Goal: Consume media (video, audio)

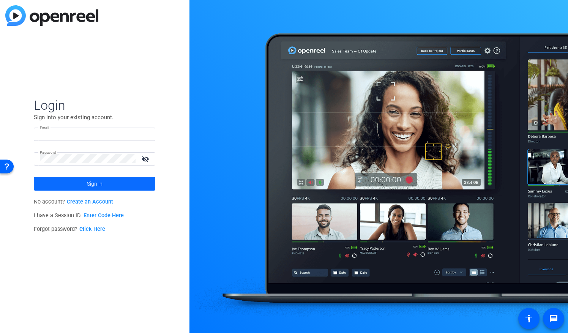
type input "[EMAIL_ADDRESS][DOMAIN_NAME]"
click at [61, 177] on span at bounding box center [95, 184] width 122 height 18
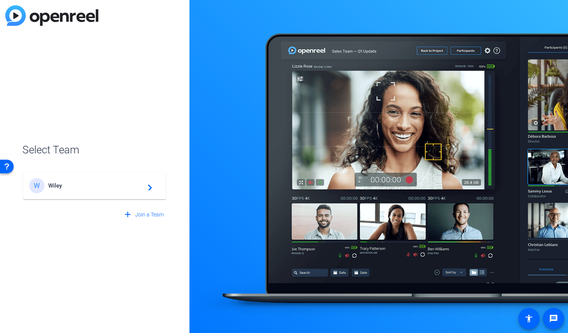
click at [96, 186] on span "Wiley" at bounding box center [95, 185] width 95 height 7
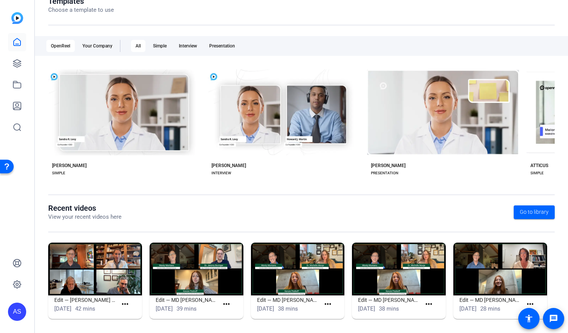
scroll to position [97, 0]
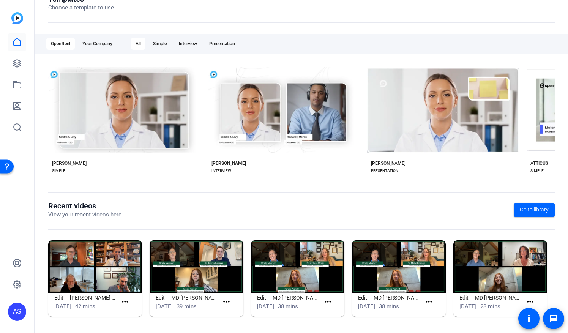
click at [93, 259] on img at bounding box center [95, 266] width 94 height 53
click at [125, 305] on mat-icon "more_horiz" at bounding box center [124, 301] width 9 height 9
click at [134, 311] on span "View" at bounding box center [141, 312] width 30 height 9
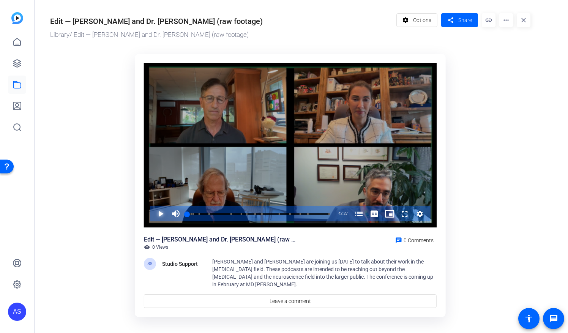
click at [153, 213] on span "Video Player" at bounding box center [153, 213] width 0 height 15
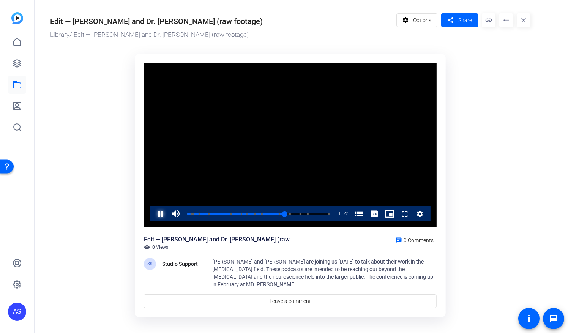
click at [153, 211] on span "Video Player" at bounding box center [153, 213] width 0 height 15
